Goal: Task Accomplishment & Management: Use online tool/utility

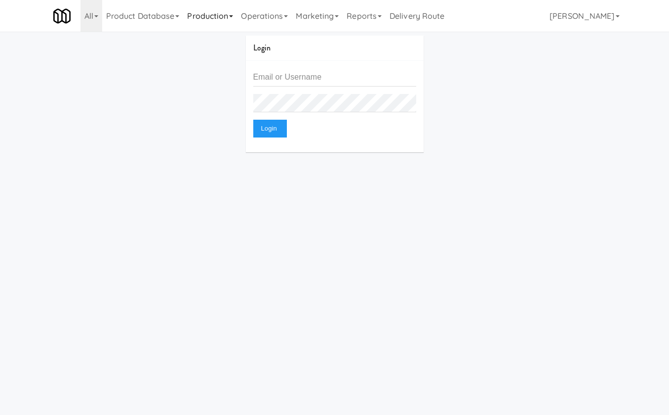
click at [216, 10] on link "Production" at bounding box center [210, 16] width 54 height 32
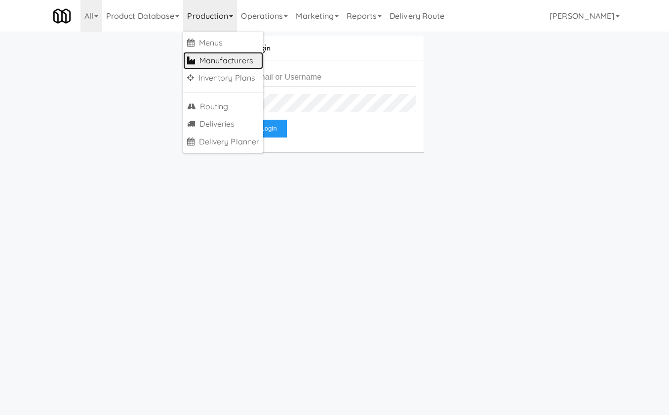
click at [228, 59] on link "Manufacturers" at bounding box center [223, 61] width 80 height 18
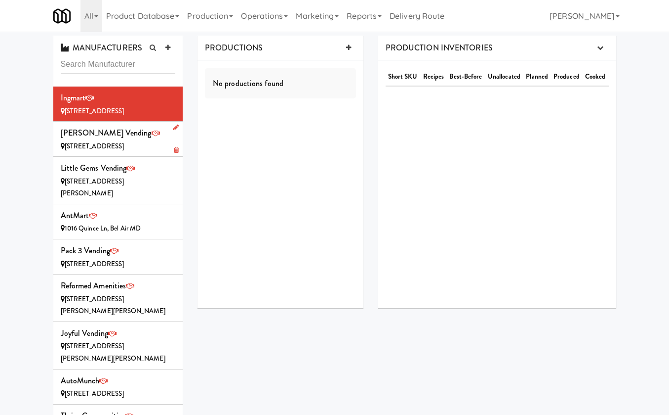
click at [149, 137] on div "Fuller Vending 4020 E Hackamore Cir, Mesa AZ" at bounding box center [118, 138] width 115 height 27
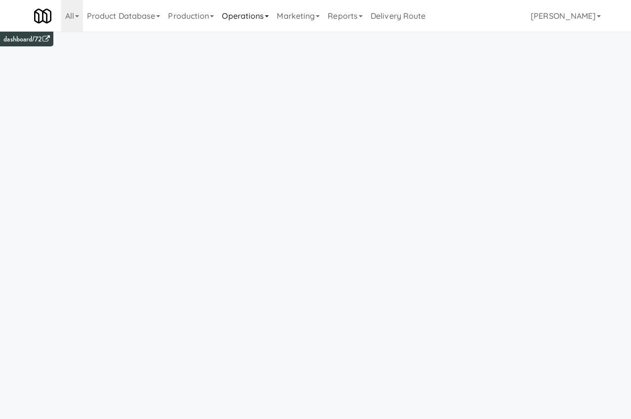
click at [232, 18] on link "Operations" at bounding box center [245, 16] width 55 height 32
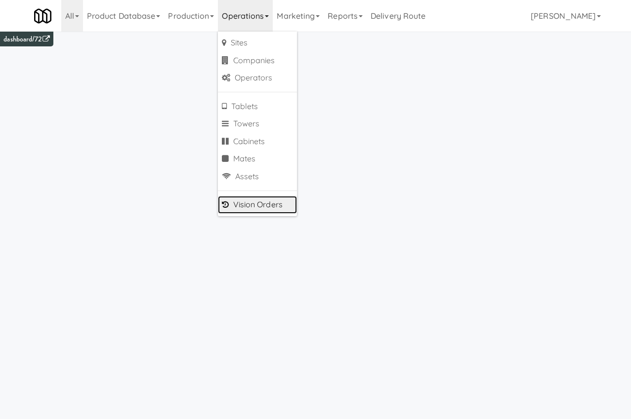
click at [280, 209] on link "Vision Orders" at bounding box center [257, 205] width 79 height 18
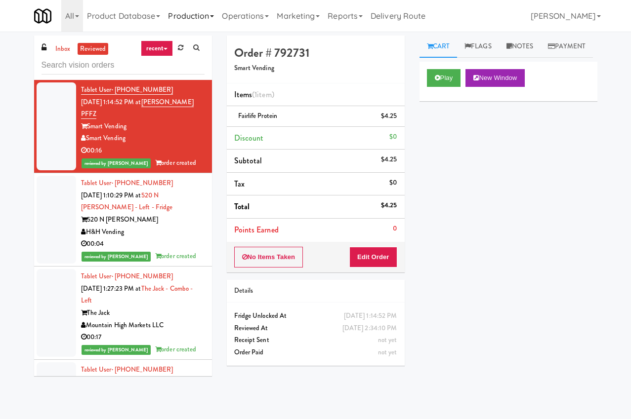
click at [218, 12] on link "Production" at bounding box center [191, 16] width 54 height 32
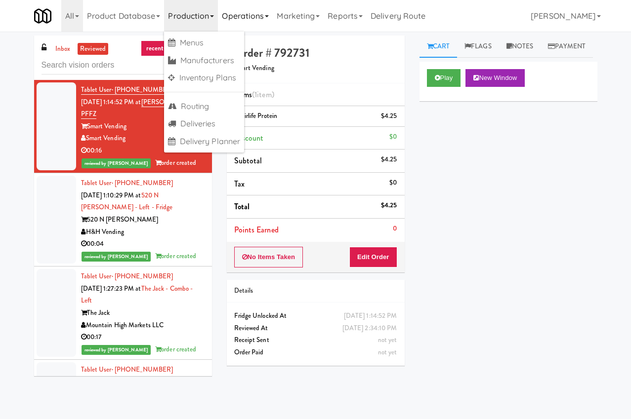
click at [240, 11] on link "Operations" at bounding box center [245, 16] width 55 height 32
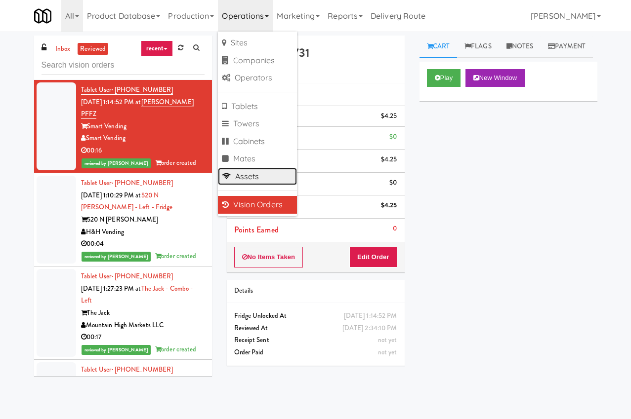
click at [269, 175] on link "Assets" at bounding box center [257, 177] width 79 height 18
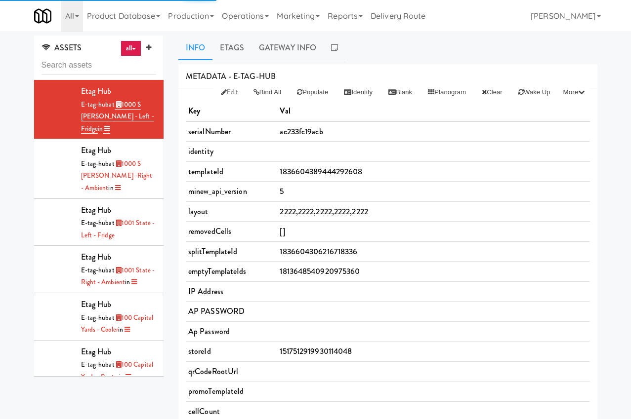
click at [132, 45] on link "all" at bounding box center [131, 49] width 21 height 16
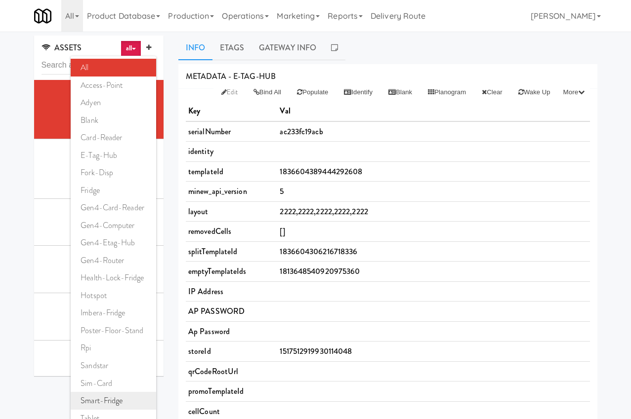
click at [114, 401] on link "smart-fridge" at bounding box center [113, 401] width 85 height 18
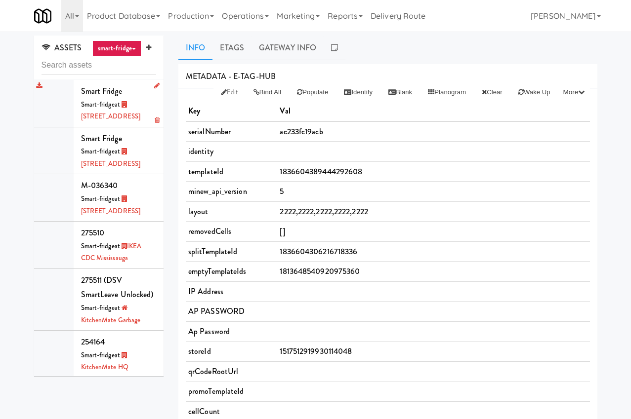
click at [133, 116] on div "Smart-fridge at 315 Front St - Fridge" at bounding box center [119, 111] width 76 height 24
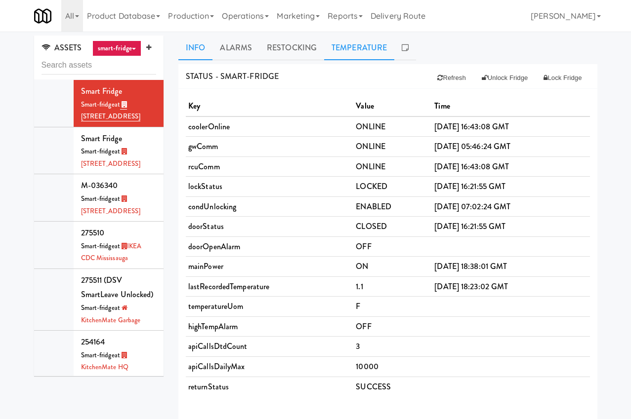
click at [347, 49] on link "Temperature" at bounding box center [359, 48] width 70 height 25
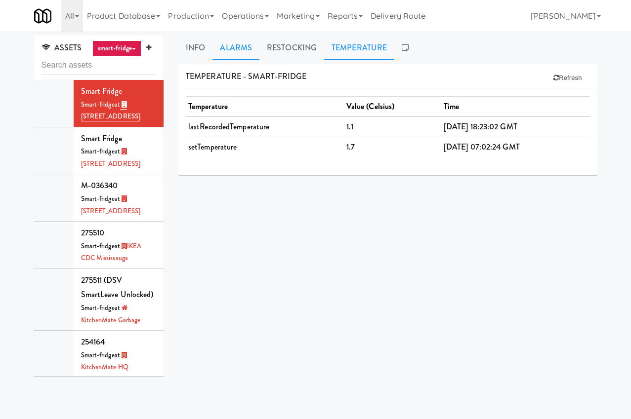
click at [219, 43] on link "Alarms" at bounding box center [235, 48] width 47 height 25
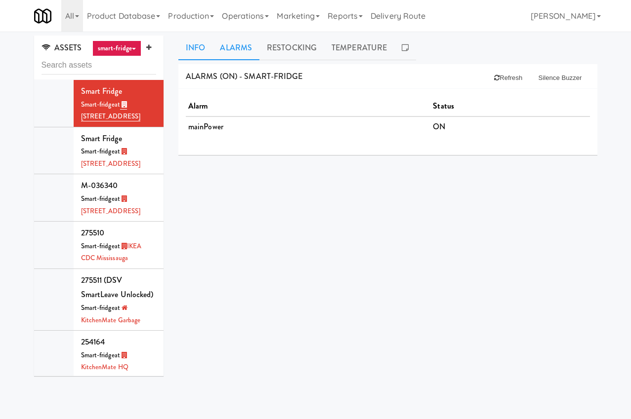
click at [200, 45] on link "Info" at bounding box center [195, 48] width 34 height 25
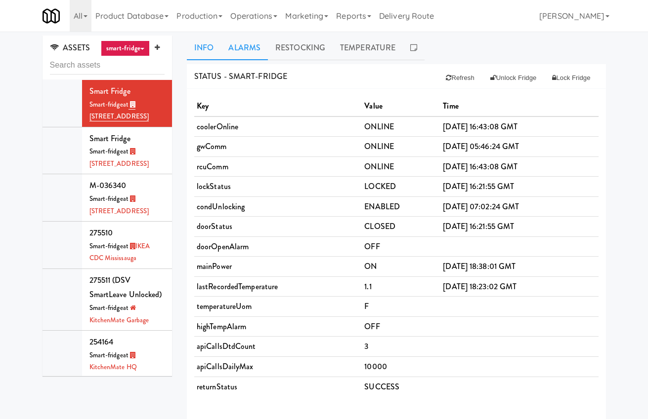
click at [251, 51] on link "Alarms" at bounding box center [244, 48] width 47 height 25
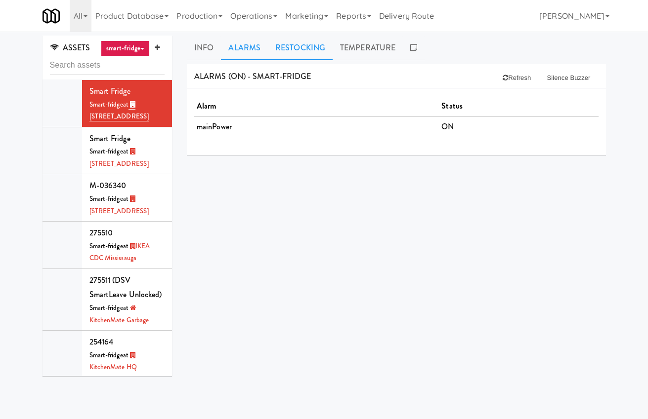
click at [295, 51] on link "Restocking" at bounding box center [300, 48] width 65 height 25
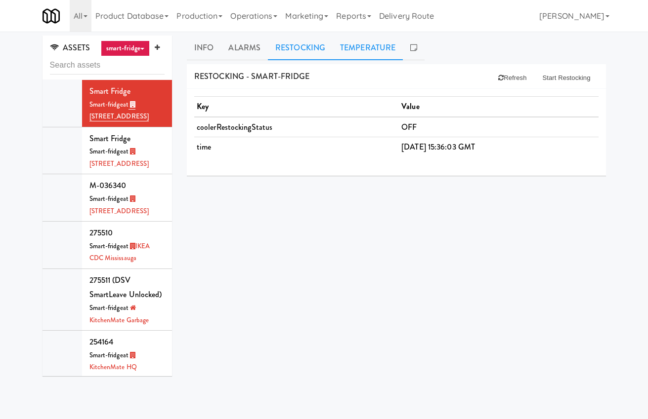
click at [366, 45] on link "Temperature" at bounding box center [368, 48] width 70 height 25
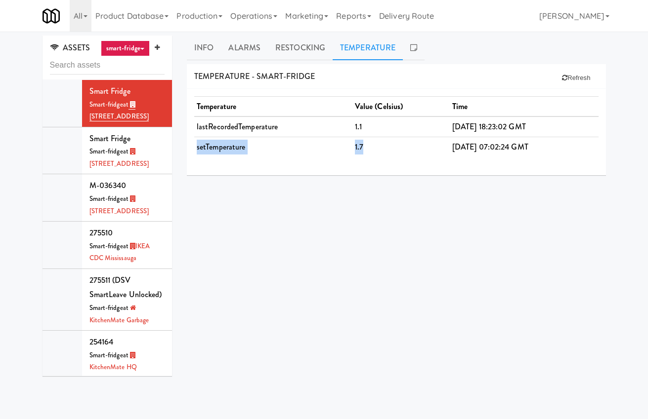
drag, startPoint x: 362, startPoint y: 150, endPoint x: 196, endPoint y: 148, distance: 166.0
click at [196, 148] on tr "setTemperature 1.7 2025-08-19 07:02:24 GMT" at bounding box center [396, 147] width 404 height 20
click at [204, 50] on link "Info" at bounding box center [204, 48] width 34 height 25
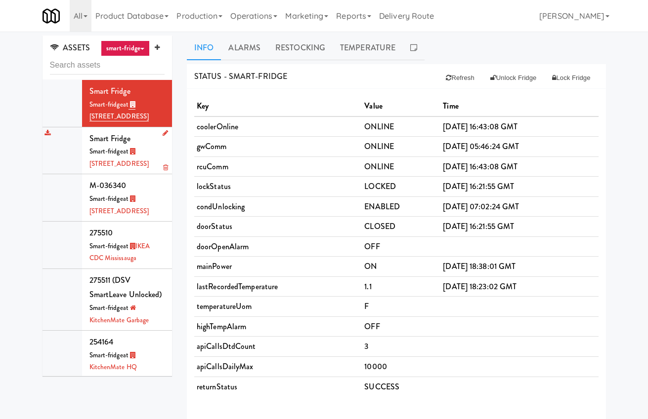
click at [151, 167] on div "Smart-fridge at 315 Front St - Pantry" at bounding box center [127, 158] width 76 height 24
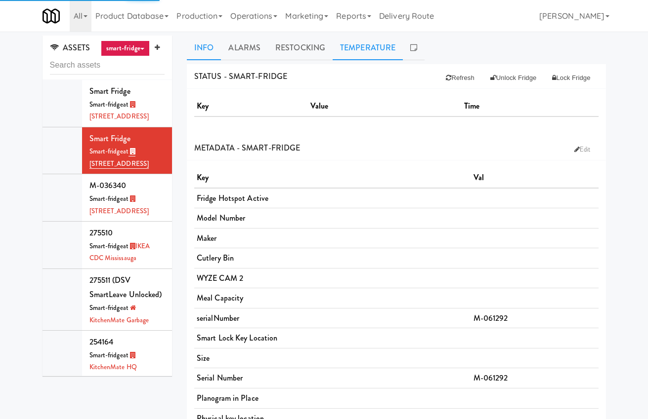
click at [353, 53] on link "Temperature" at bounding box center [368, 48] width 70 height 25
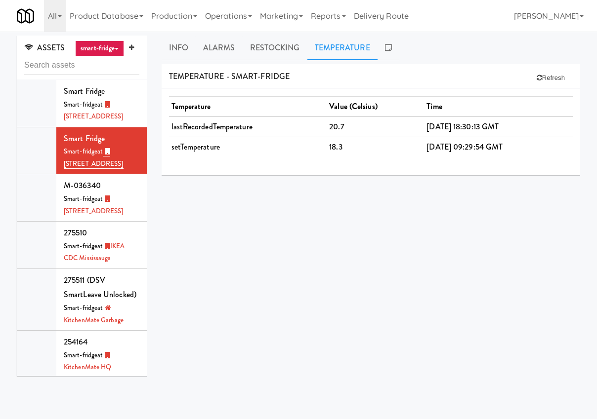
click at [333, 199] on div "STATUS - smart-fridge Refresh Unlock Fridge Lock Fridge Key Value Time coolerOn…" at bounding box center [371, 249] width 419 height 371
drag, startPoint x: 355, startPoint y: 148, endPoint x: 251, endPoint y: 148, distance: 103.8
click at [251, 148] on tr "setTemperature 18.3 2025-08-19 09:29:54 GMT" at bounding box center [371, 147] width 404 height 20
click at [550, 80] on button "Refresh" at bounding box center [551, 78] width 44 height 18
click at [300, 168] on div "Temperature Value (Celsius) Time lastRecordedTemperature 20.7 2025-08-22 18:30:…" at bounding box center [371, 132] width 419 height 87
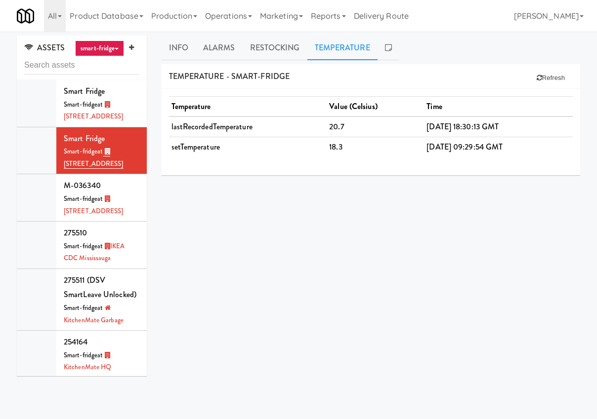
drag, startPoint x: 171, startPoint y: 144, endPoint x: 514, endPoint y: 144, distance: 343.4
click at [514, 144] on tr "setTemperature 18.3 2025-08-19 09:29:54 GMT" at bounding box center [371, 147] width 404 height 20
click at [449, 144] on td "[DATE] 09:29:54 GMT" at bounding box center [498, 147] width 149 height 20
drag, startPoint x: 410, startPoint y: 146, endPoint x: 517, endPoint y: 147, distance: 107.2
click at [517, 147] on td "[DATE] 09:29:54 GMT" at bounding box center [498, 147] width 149 height 20
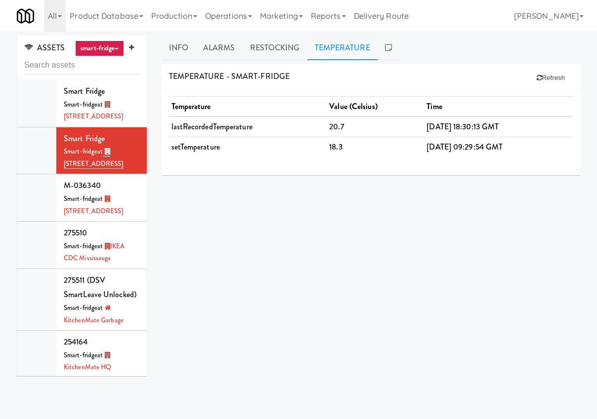
click at [424, 146] on td "[DATE] 09:29:54 GMT" at bounding box center [498, 147] width 149 height 20
drag, startPoint x: 409, startPoint y: 147, endPoint x: 525, endPoint y: 147, distance: 115.6
click at [525, 147] on td "[DATE] 09:29:54 GMT" at bounding box center [498, 147] width 149 height 20
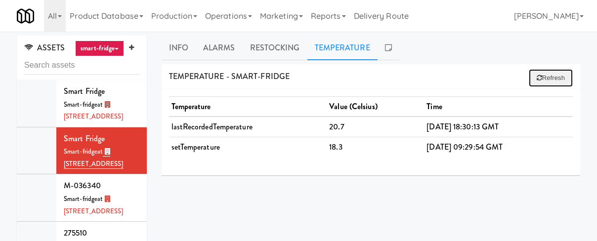
click at [547, 74] on button "Refresh" at bounding box center [551, 78] width 44 height 18
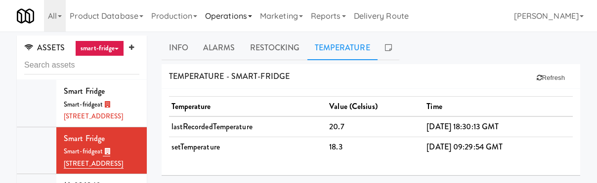
click at [228, 10] on link "Operations" at bounding box center [228, 16] width 55 height 32
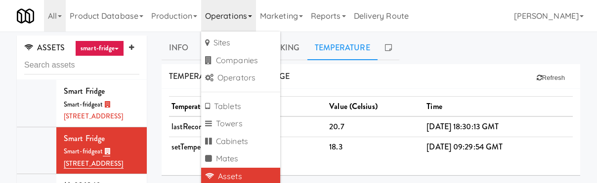
click at [333, 139] on td "18.3" at bounding box center [375, 147] width 97 height 20
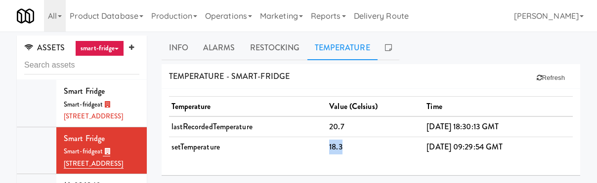
drag, startPoint x: 342, startPoint y: 148, endPoint x: 311, endPoint y: 148, distance: 31.1
click at [311, 148] on tr "setTemperature 18.3 2025-08-19 09:29:54 GMT" at bounding box center [371, 147] width 404 height 20
click at [123, 120] on div "Smart-fridge at 315 Front St - Fridge" at bounding box center [102, 111] width 76 height 24
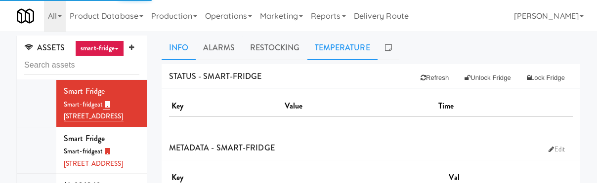
click at [340, 54] on link "Temperature" at bounding box center [342, 48] width 70 height 25
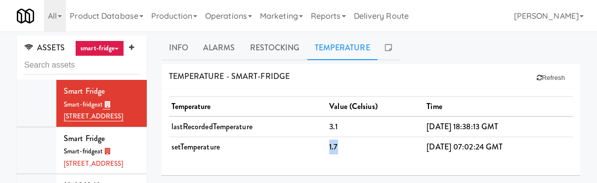
drag, startPoint x: 337, startPoint y: 147, endPoint x: 300, endPoint y: 147, distance: 37.1
click at [300, 147] on tr "setTemperature 1.7 2025-08-19 07:02:24 GMT" at bounding box center [371, 147] width 404 height 20
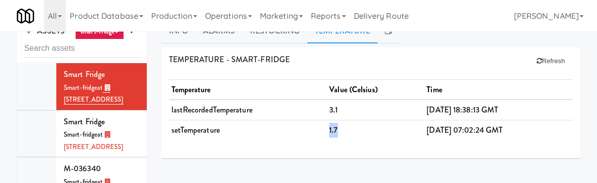
scroll to position [9, 0]
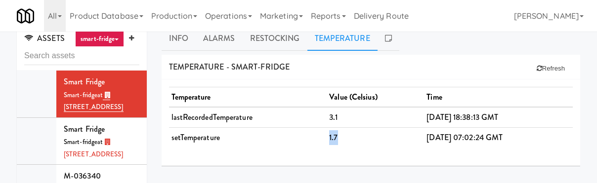
click at [334, 134] on td "1.7" at bounding box center [375, 137] width 97 height 20
drag, startPoint x: 350, startPoint y: 137, endPoint x: 309, endPoint y: 137, distance: 41.5
click at [309, 137] on tr "setTemperature 1.7 2025-08-19 07:02:24 GMT" at bounding box center [371, 137] width 404 height 20
click at [110, 128] on div "Smart Fridge Smart-fridge at 315 Front St - Pantry" at bounding box center [102, 141] width 76 height 39
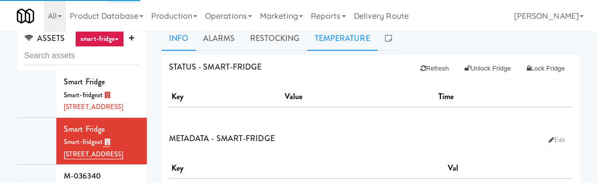
click at [354, 33] on link "Temperature" at bounding box center [342, 38] width 70 height 25
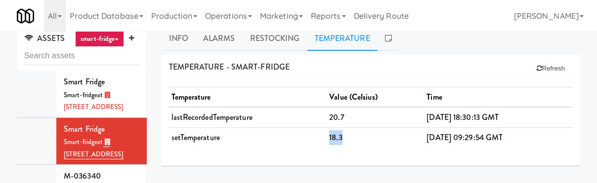
drag, startPoint x: 343, startPoint y: 137, endPoint x: 314, endPoint y: 136, distance: 29.2
click at [314, 136] on tr "setTemperature 18.3 2025-08-19 09:29:54 GMT" at bounding box center [371, 137] width 404 height 20
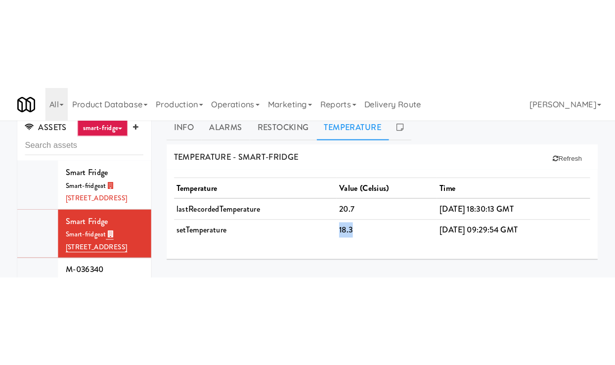
scroll to position [9, 0]
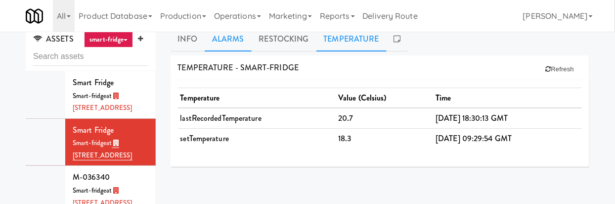
click at [232, 42] on link "Alarms" at bounding box center [228, 39] width 47 height 25
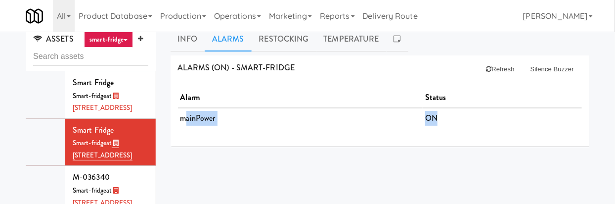
drag, startPoint x: 342, startPoint y: 117, endPoint x: 184, endPoint y: 115, distance: 157.6
click at [184, 115] on tr "mainPower ON" at bounding box center [380, 118] width 404 height 20
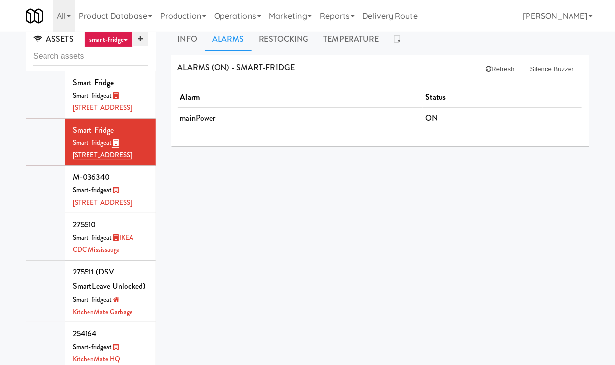
click at [140, 38] on icon at bounding box center [140, 39] width 5 height 6
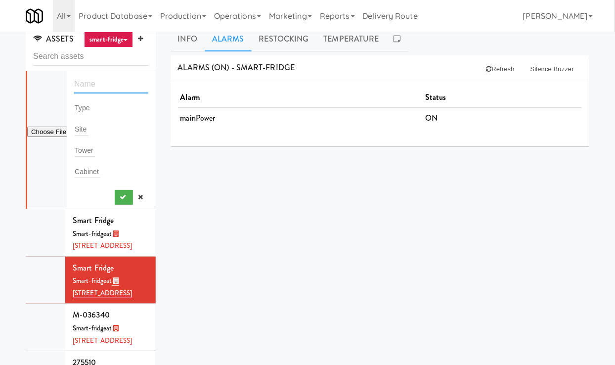
click at [107, 84] on input "text" at bounding box center [111, 84] width 74 height 18
paste input "M-125626"
type input "M-125626"
click at [120, 192] on button "submit" at bounding box center [124, 197] width 18 height 15
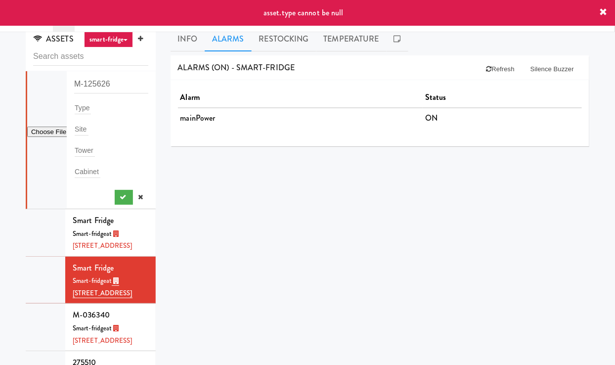
click at [93, 109] on div "Type" at bounding box center [111, 108] width 74 height 14
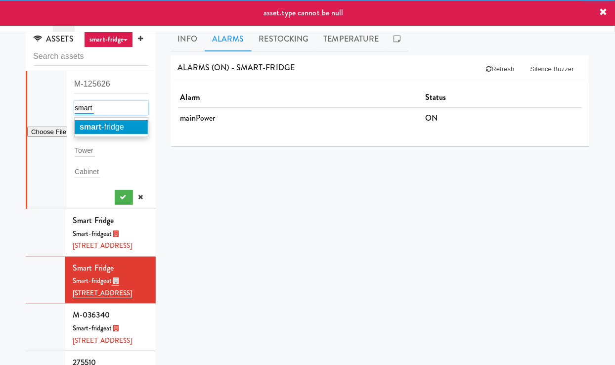
type input "smart"
click at [109, 125] on span "smart -fridge" at bounding box center [102, 127] width 44 height 8
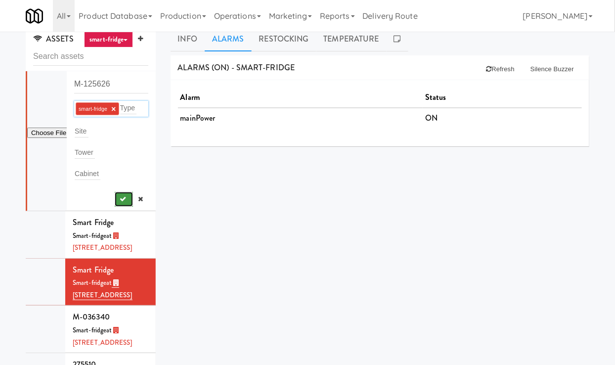
click at [126, 193] on button "submit" at bounding box center [124, 199] width 18 height 15
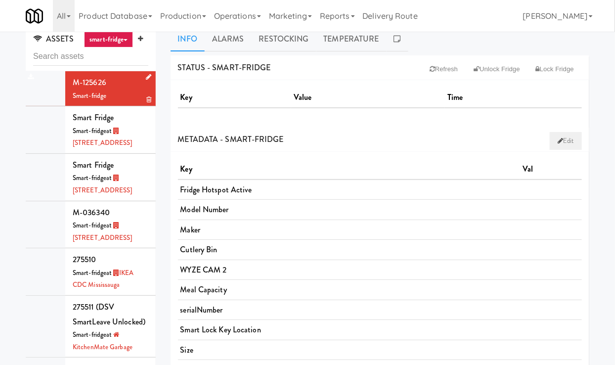
click at [558, 137] on icon at bounding box center [559, 140] width 5 height 6
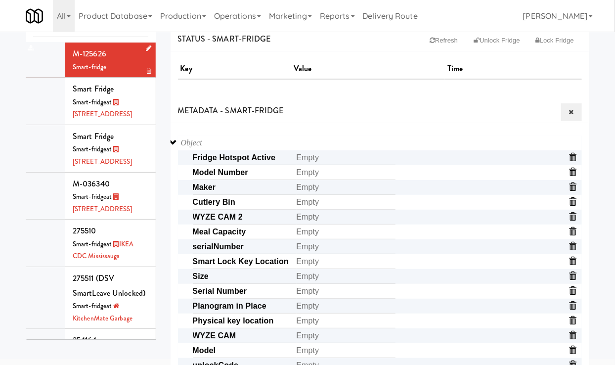
scroll to position [40, 0]
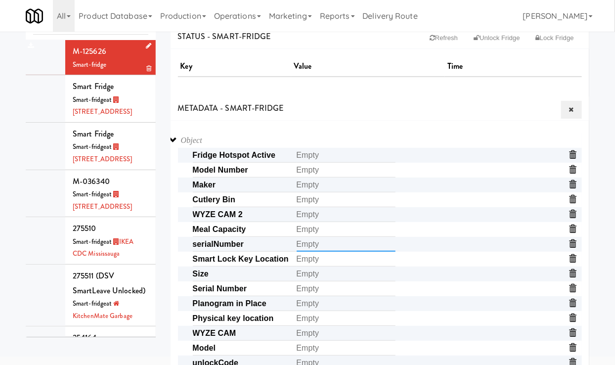
click at [302, 245] on input "text" at bounding box center [345, 244] width 99 height 15
paste input "M-125626"
type input "M-125626"
click at [306, 292] on input "text" at bounding box center [345, 288] width 99 height 15
paste input "M-125626"
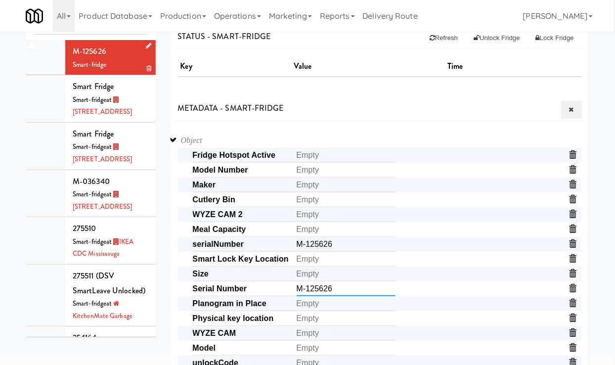
scroll to position [145, 0]
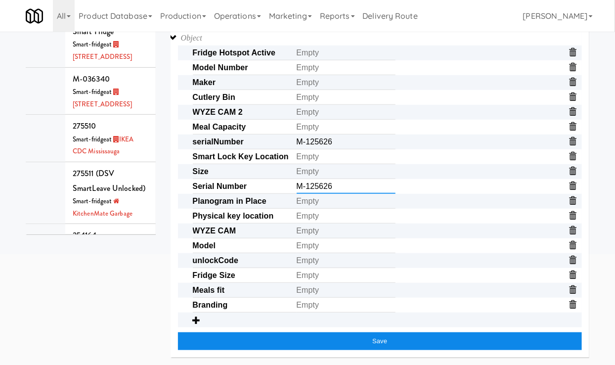
type input "M-125626"
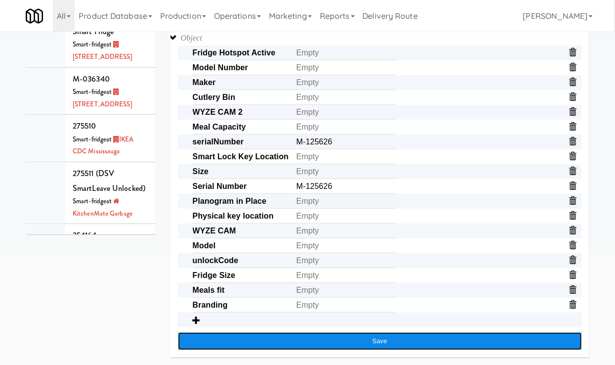
click at [400, 342] on button "Save" at bounding box center [380, 341] width 404 height 18
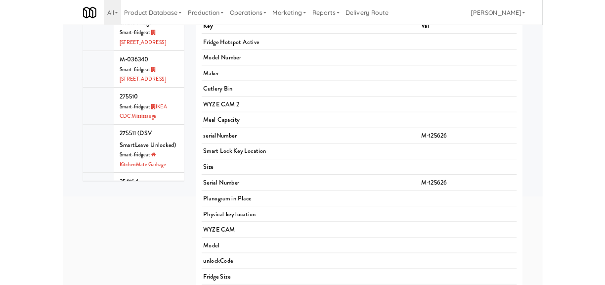
scroll to position [0, 0]
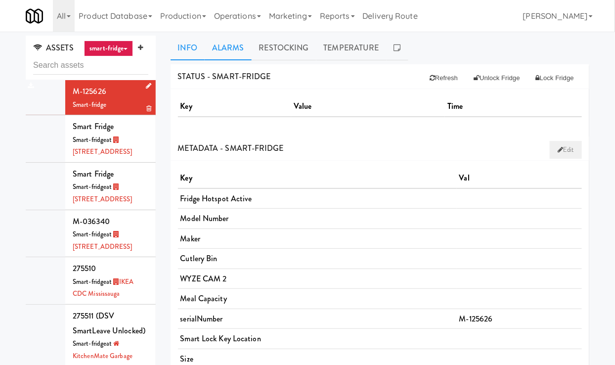
click at [225, 45] on link "Alarms" at bounding box center [228, 48] width 47 height 25
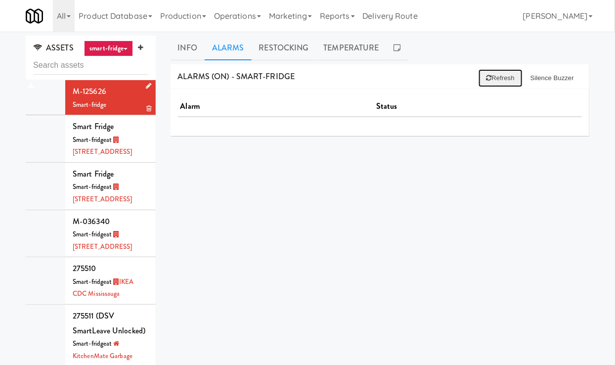
click at [487, 77] on icon at bounding box center [488, 78] width 5 height 6
click at [282, 50] on link "Restocking" at bounding box center [283, 48] width 65 height 25
click at [494, 73] on button "Refresh" at bounding box center [496, 78] width 44 height 18
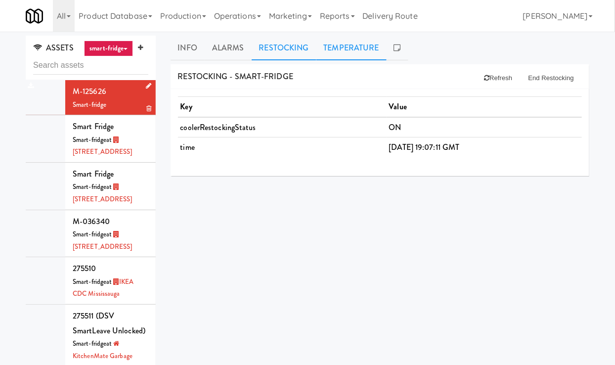
click at [355, 54] on link "Temperature" at bounding box center [351, 48] width 70 height 25
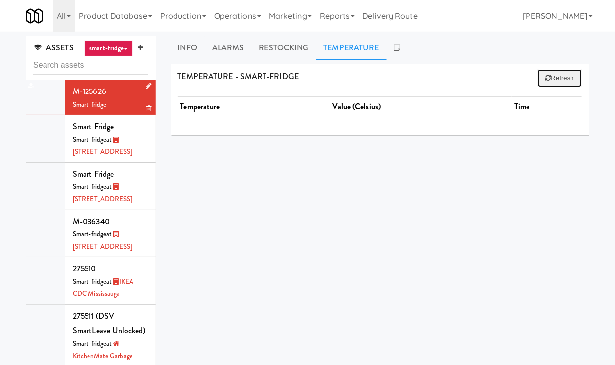
click at [560, 75] on button "Refresh" at bounding box center [560, 78] width 44 height 18
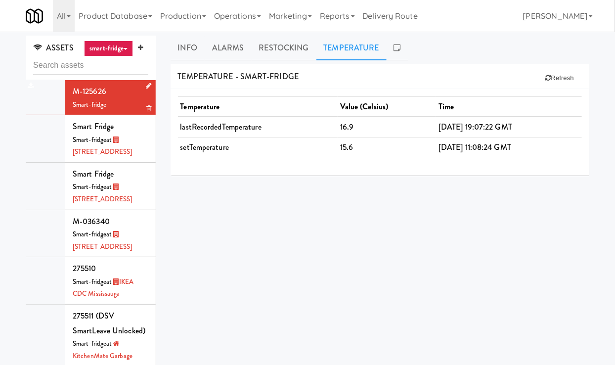
drag, startPoint x: 179, startPoint y: 147, endPoint x: 527, endPoint y: 147, distance: 347.8
click at [527, 147] on tr "setTemperature 15.6 2025-08-22 11:08:24 GMT" at bounding box center [380, 147] width 404 height 20
click at [340, 139] on td "15.6" at bounding box center [386, 147] width 98 height 20
drag, startPoint x: 349, startPoint y: 146, endPoint x: 318, endPoint y: 146, distance: 30.6
click at [318, 146] on tr "setTemperature 15.6 2025-08-22 11:08:24 GMT" at bounding box center [380, 147] width 404 height 20
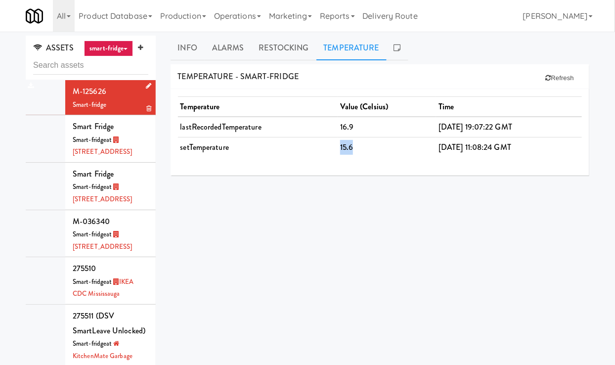
click at [344, 148] on td "15.6" at bounding box center [386, 147] width 98 height 20
drag, startPoint x: 354, startPoint y: 147, endPoint x: 325, endPoint y: 142, distance: 29.6
click at [325, 146] on tr "setTemperature 15.6 2025-08-22 11:08:24 GMT" at bounding box center [380, 147] width 404 height 20
click at [343, 148] on td "15.6" at bounding box center [386, 147] width 98 height 20
drag, startPoint x: 355, startPoint y: 147, endPoint x: 320, endPoint y: 147, distance: 35.1
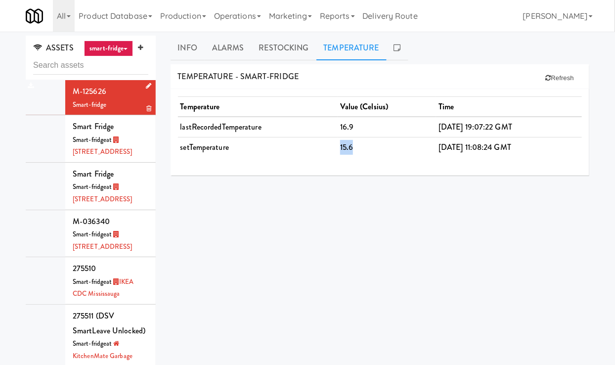
click at [320, 147] on tr "setTemperature 15.6 2025-08-22 11:08:24 GMT" at bounding box center [380, 147] width 404 height 20
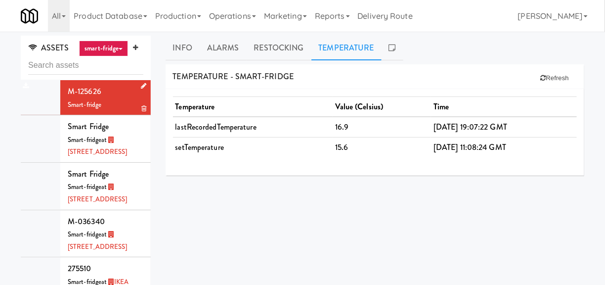
click at [187, 33] on div "ASSETS smart-fridge all access-point adyen blank card-reader e-tag-hub fork-dis…" at bounding box center [302, 233] width 605 height 403
click at [187, 49] on link "Info" at bounding box center [183, 48] width 34 height 25
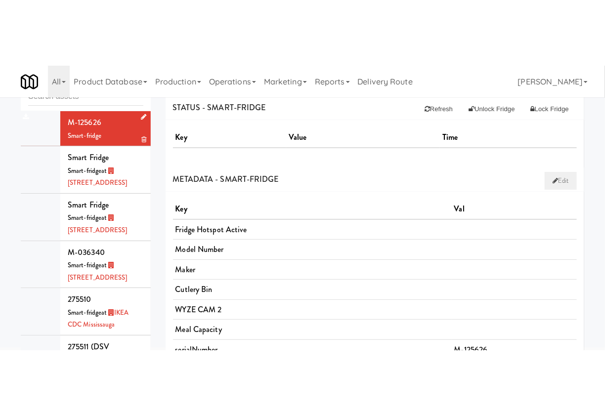
scroll to position [24, 0]
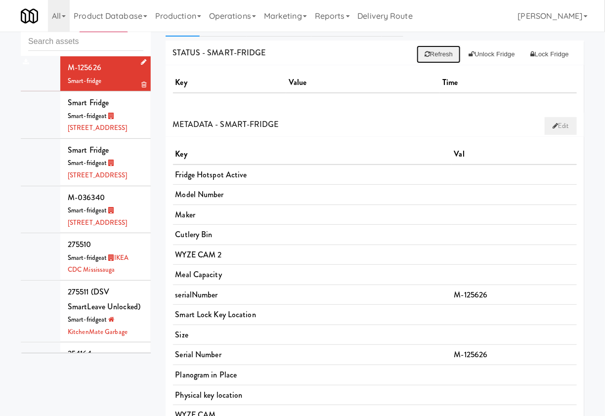
click at [442, 60] on button "Refresh" at bounding box center [439, 54] width 44 height 18
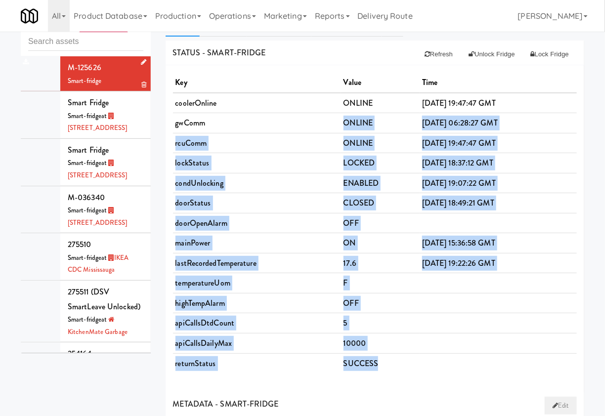
drag, startPoint x: 377, startPoint y: 363, endPoint x: 329, endPoint y: 118, distance: 250.3
click at [329, 117] on tbody "coolerOnline ONLINE 2025-08-21 19:47:47 GMT gwComm ONLINE 2025-07-03 06:28:27 G…" at bounding box center [375, 233] width 404 height 280
click at [359, 126] on td "ONLINE" at bounding box center [380, 123] width 79 height 20
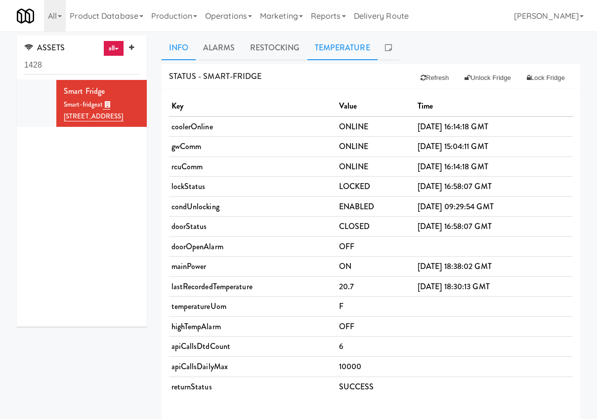
click at [343, 49] on link "Temperature" at bounding box center [342, 48] width 70 height 25
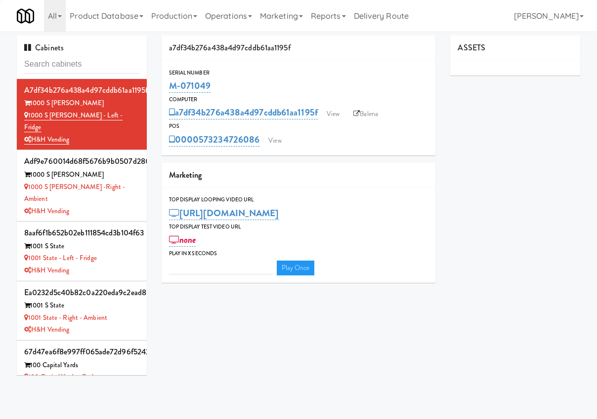
type input "3"
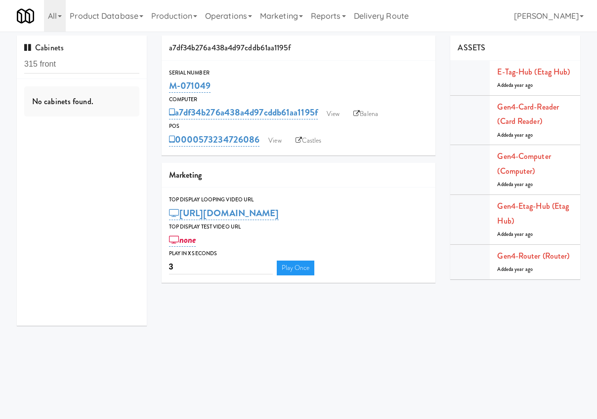
type input "315 front"
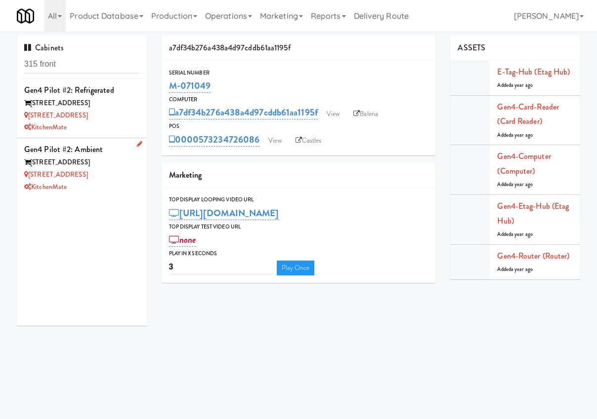
click at [103, 165] on div "315 Front St" at bounding box center [81, 163] width 115 height 12
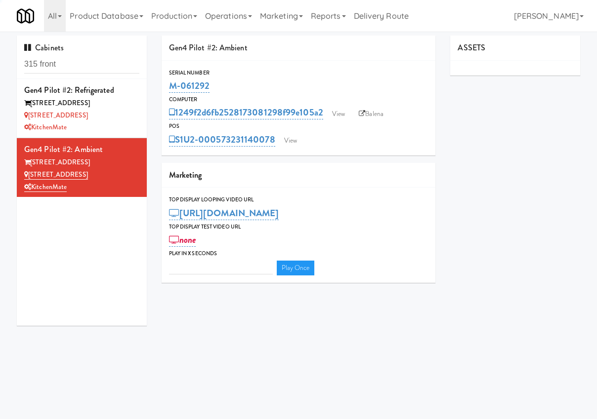
type input "3"
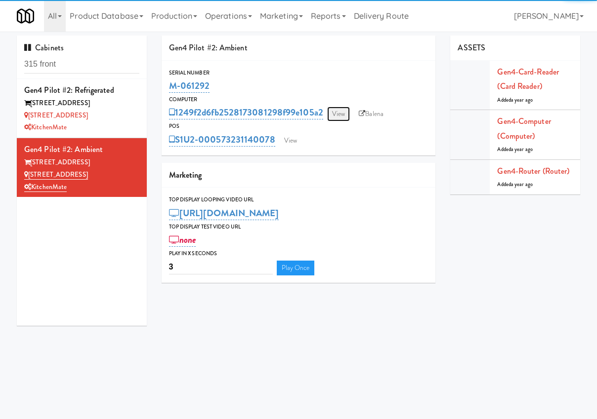
click at [344, 113] on link "View" at bounding box center [338, 114] width 23 height 15
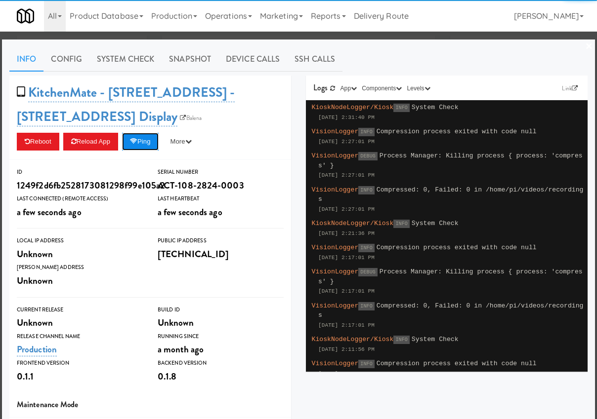
click at [143, 145] on button "Ping" at bounding box center [140, 142] width 37 height 18
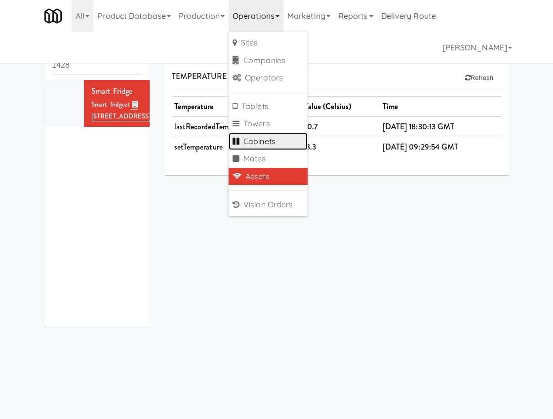
click at [271, 137] on link "Cabinets" at bounding box center [268, 142] width 79 height 18
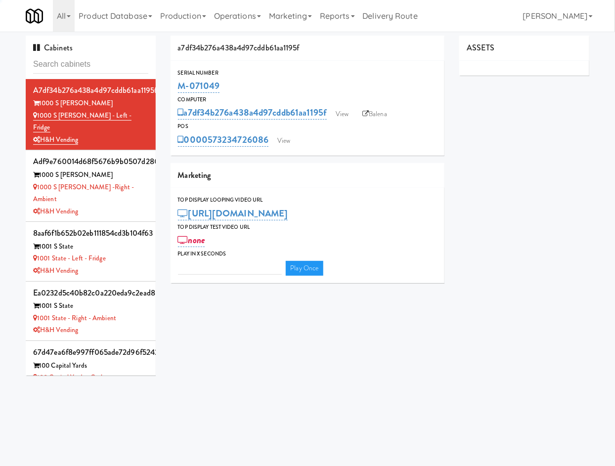
type input "3"
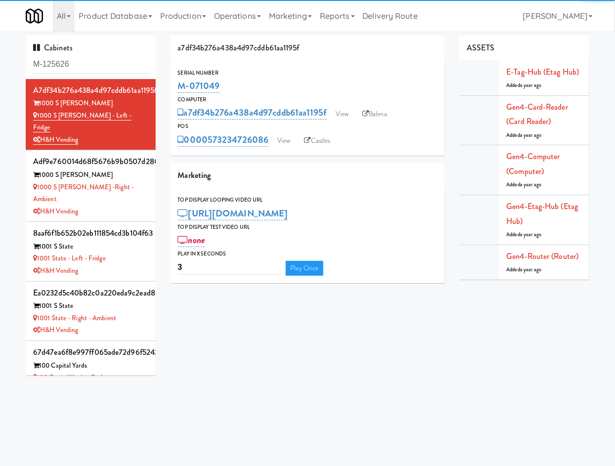
type input "M-125626"
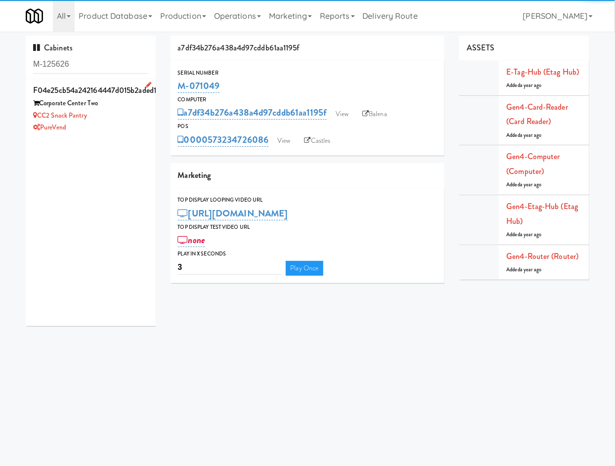
click at [104, 89] on div "f04e25cb54a242164447d015b2aded1c" at bounding box center [90, 90] width 115 height 15
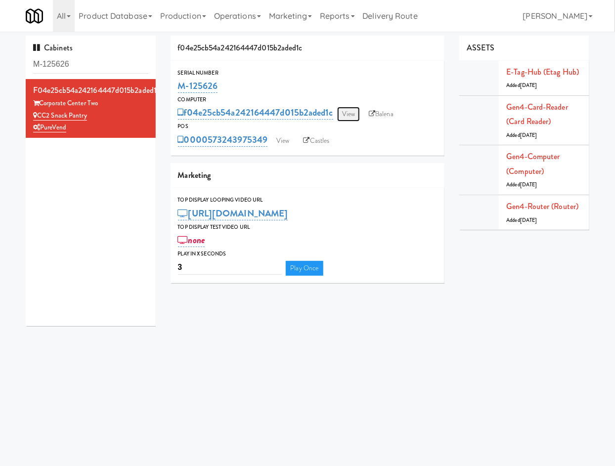
click at [348, 108] on link "View" at bounding box center [348, 114] width 23 height 15
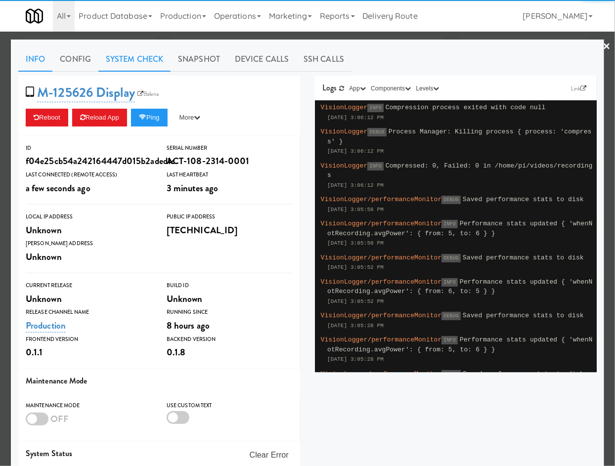
click at [139, 61] on link "System Check" at bounding box center [134, 59] width 72 height 25
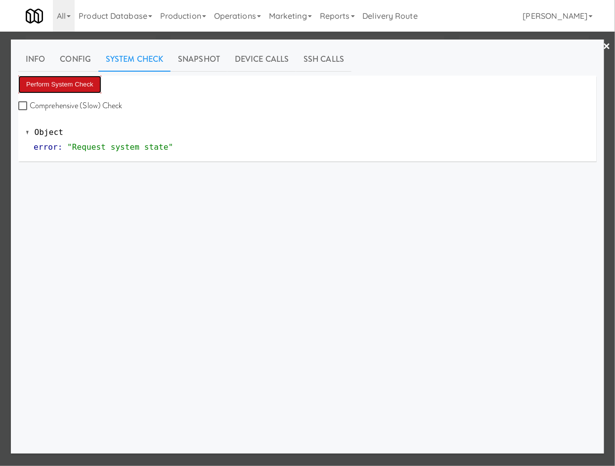
click at [80, 90] on button "Perform System Check" at bounding box center [59, 85] width 83 height 18
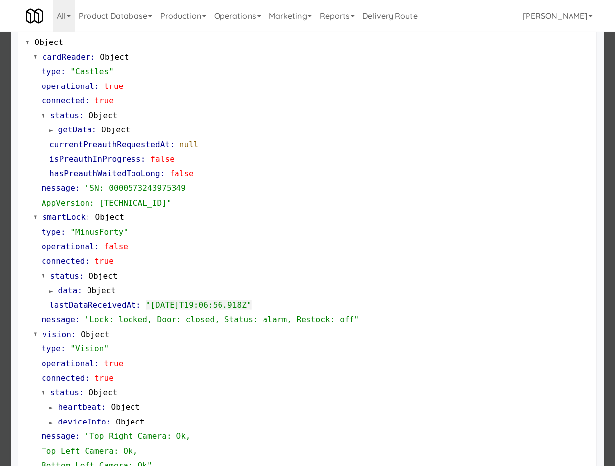
scroll to position [97, 0]
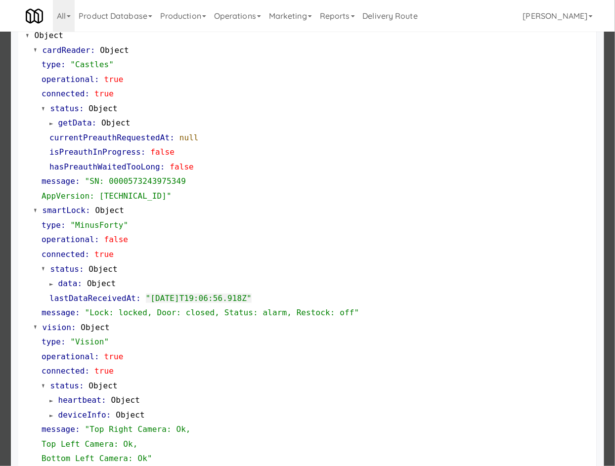
click at [74, 281] on span "data" at bounding box center [67, 283] width 19 height 9
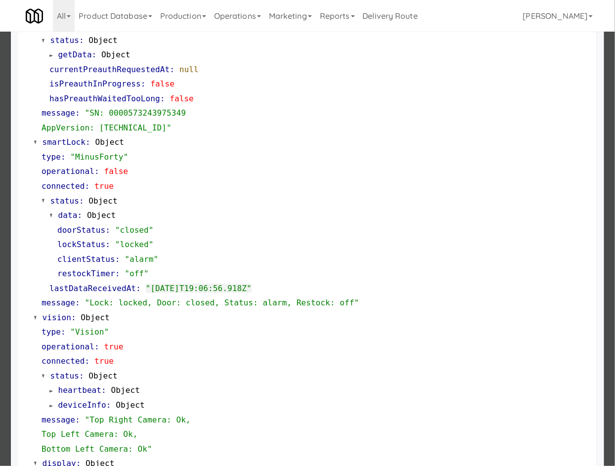
scroll to position [189, 0]
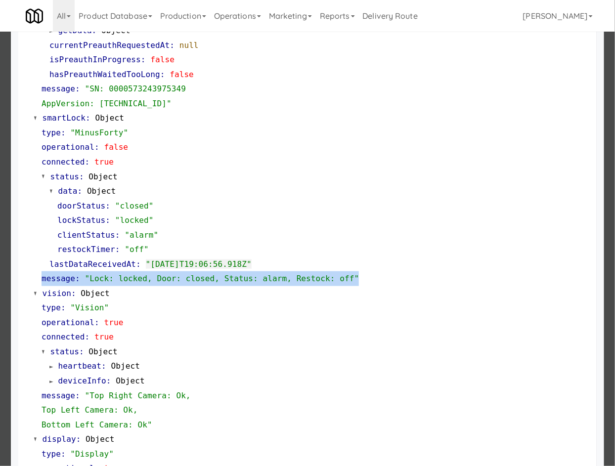
drag, startPoint x: 378, startPoint y: 281, endPoint x: 42, endPoint y: 284, distance: 336.5
click at [42, 284] on div "message : "Lock: locked, Door: closed, Status: alarm, Restock: off"" at bounding box center [315, 278] width 547 height 15
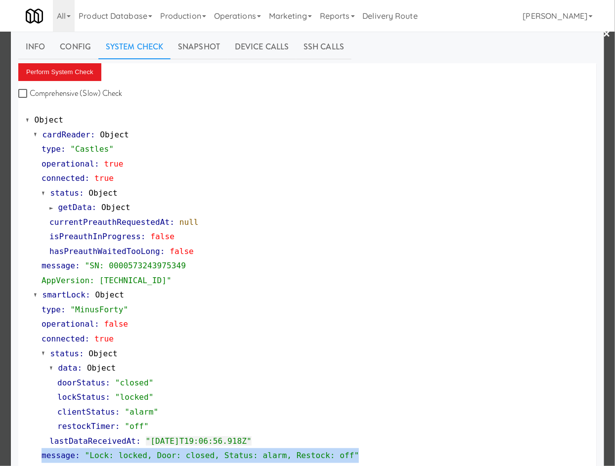
scroll to position [0, 0]
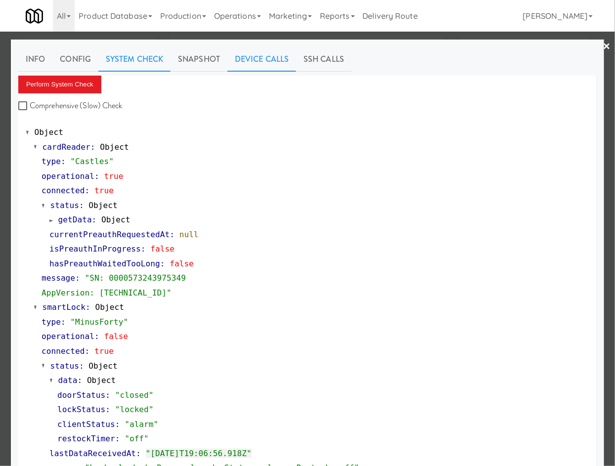
click at [274, 62] on link "Device Calls" at bounding box center [261, 59] width 69 height 25
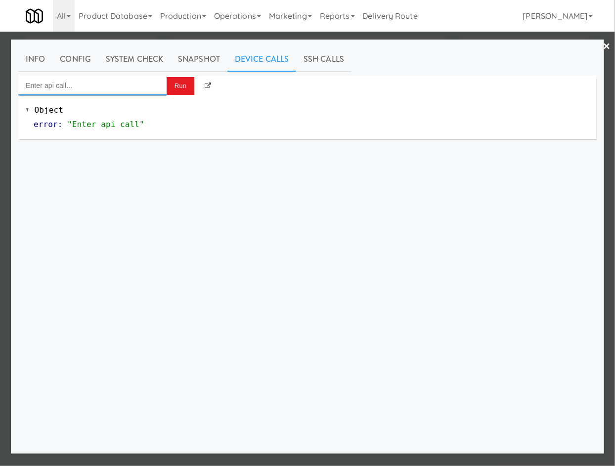
click at [148, 83] on input "Enter api call..." at bounding box center [92, 86] width 148 height 20
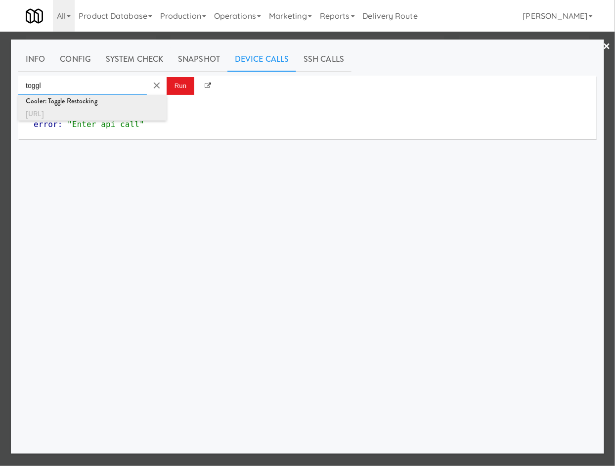
click at [146, 100] on div "Cooler: Toggle Restocking" at bounding box center [92, 101] width 133 height 13
type input "Cooler: Toggle Restocking"
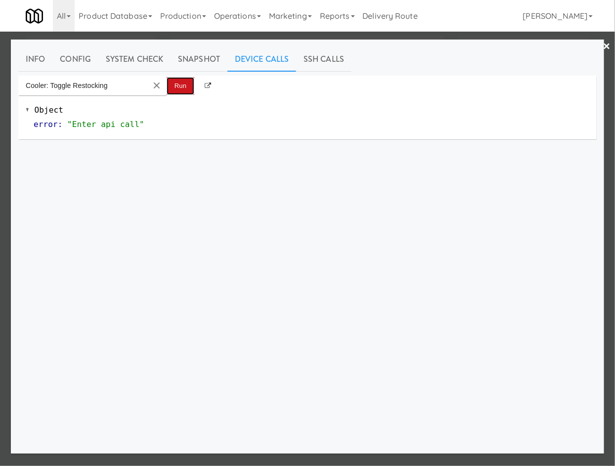
click at [176, 88] on button "Run" at bounding box center [181, 86] width 28 height 18
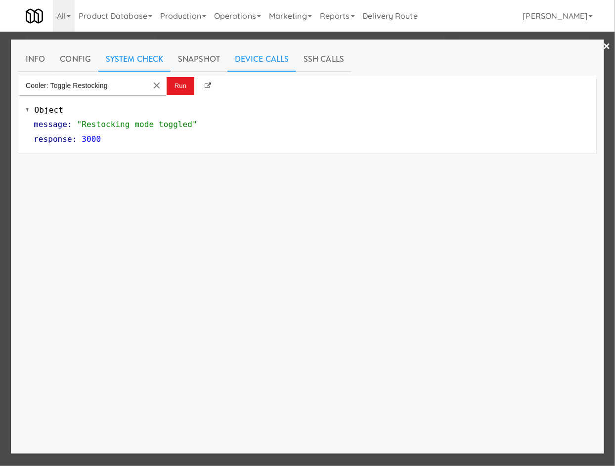
click at [152, 50] on link "System Check" at bounding box center [134, 59] width 72 height 25
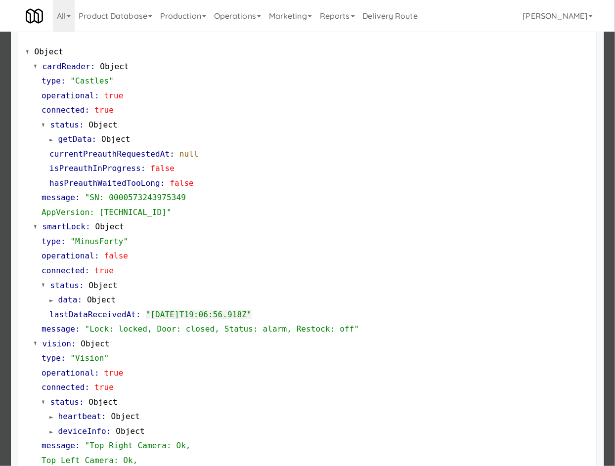
scroll to position [86, 0]
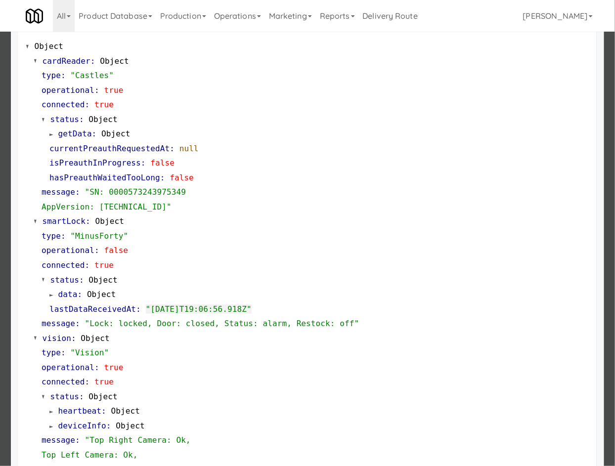
click at [57, 296] on link "data : Object" at bounding box center [82, 294] width 66 height 9
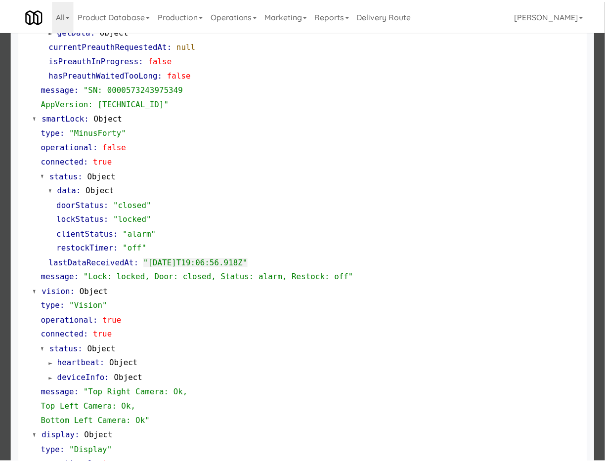
scroll to position [203, 0]
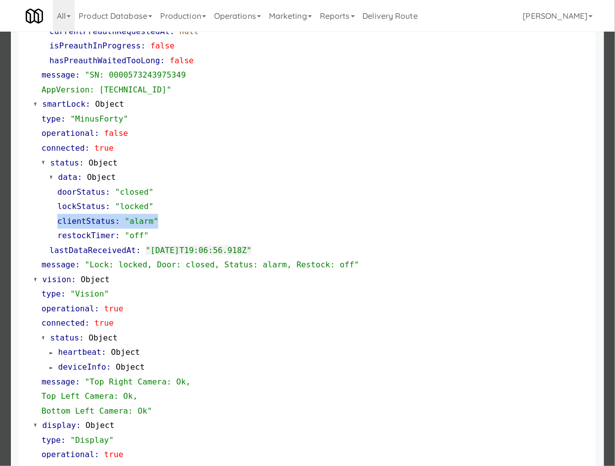
drag, startPoint x: 169, startPoint y: 220, endPoint x: 56, endPoint y: 220, distance: 113.6
click at [56, 220] on div "doorStatus : "closed" lockStatus : "locked" clientStatus : "alarm" restockTimer…" at bounding box center [319, 214] width 540 height 58
